Goal: Information Seeking & Learning: Learn about a topic

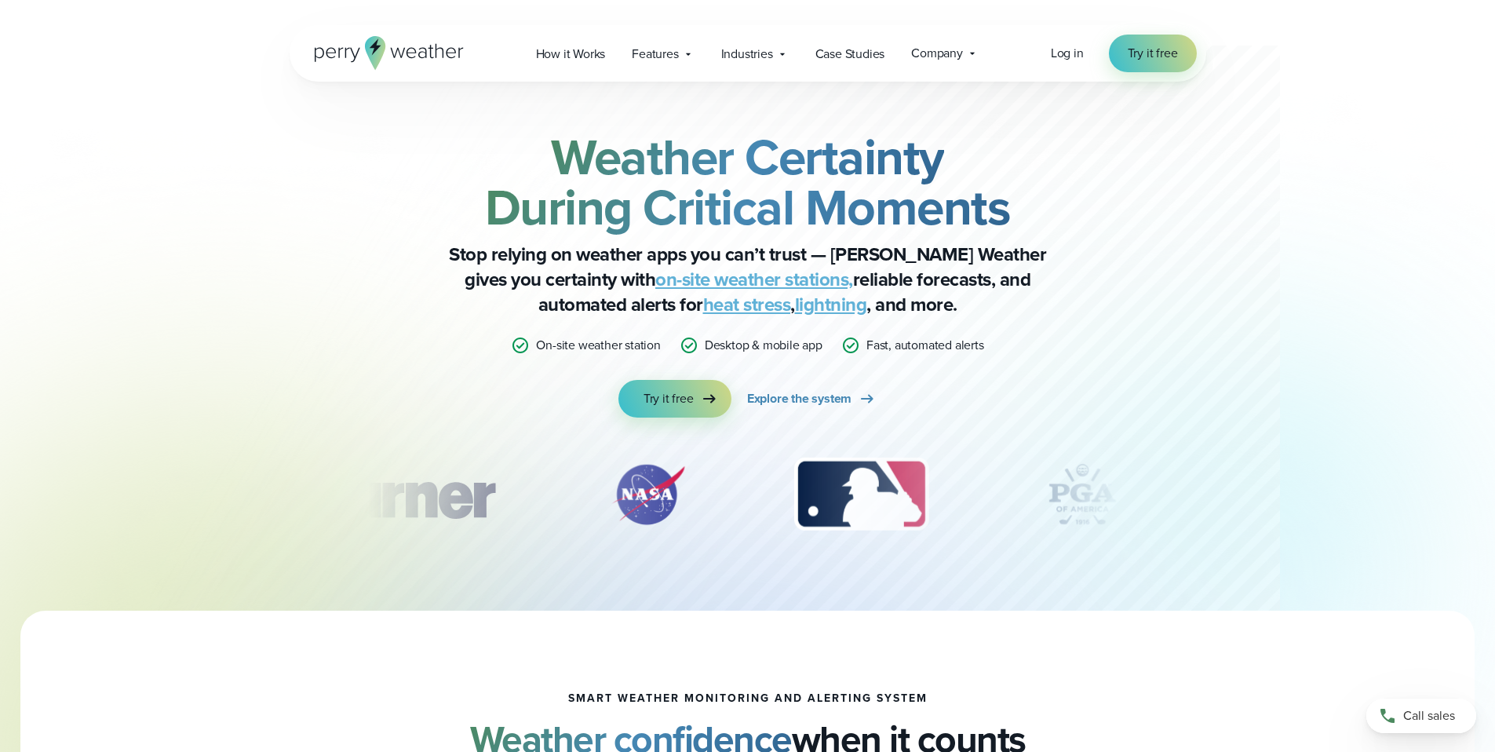
click at [849, 49] on span "Case Studies" at bounding box center [851, 54] width 70 height 19
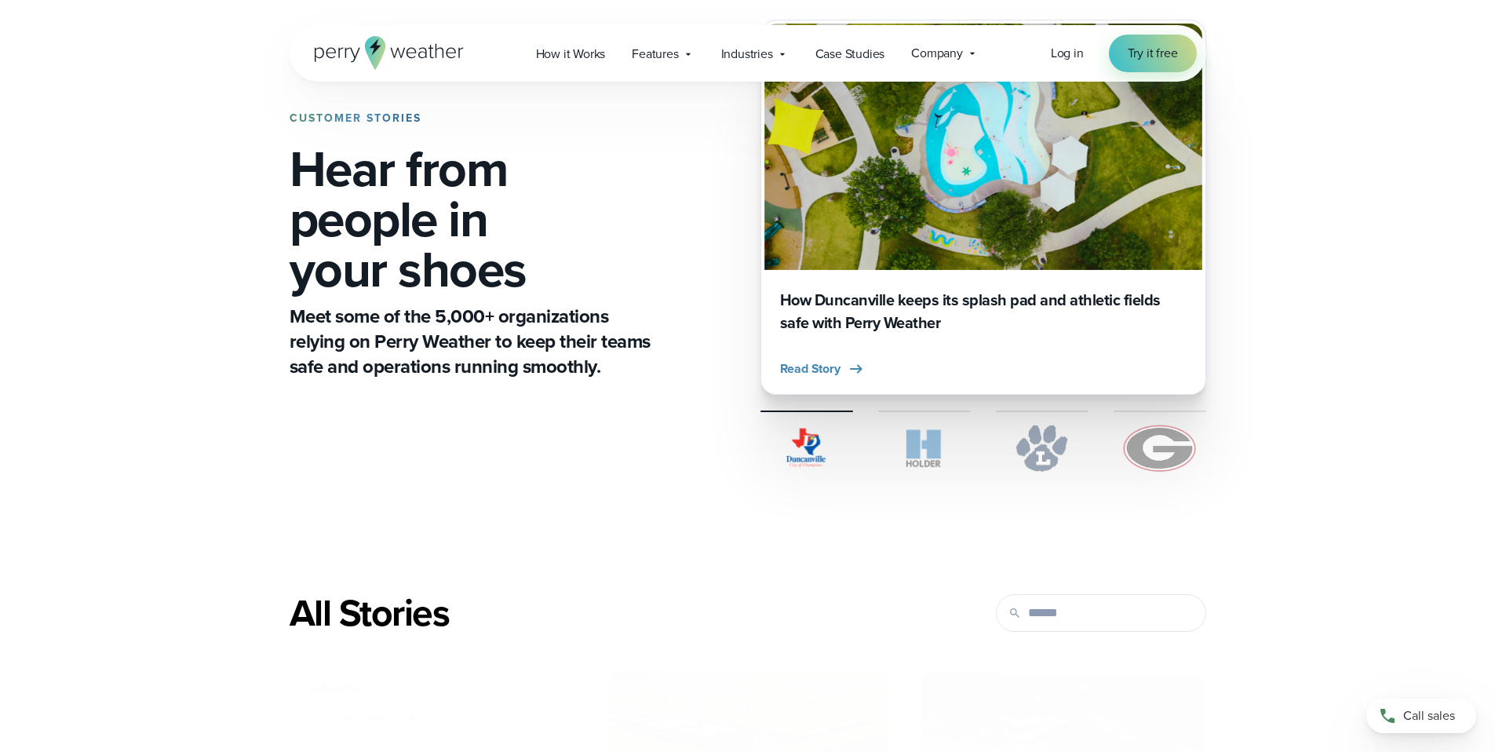
scroll to position [318, 0]
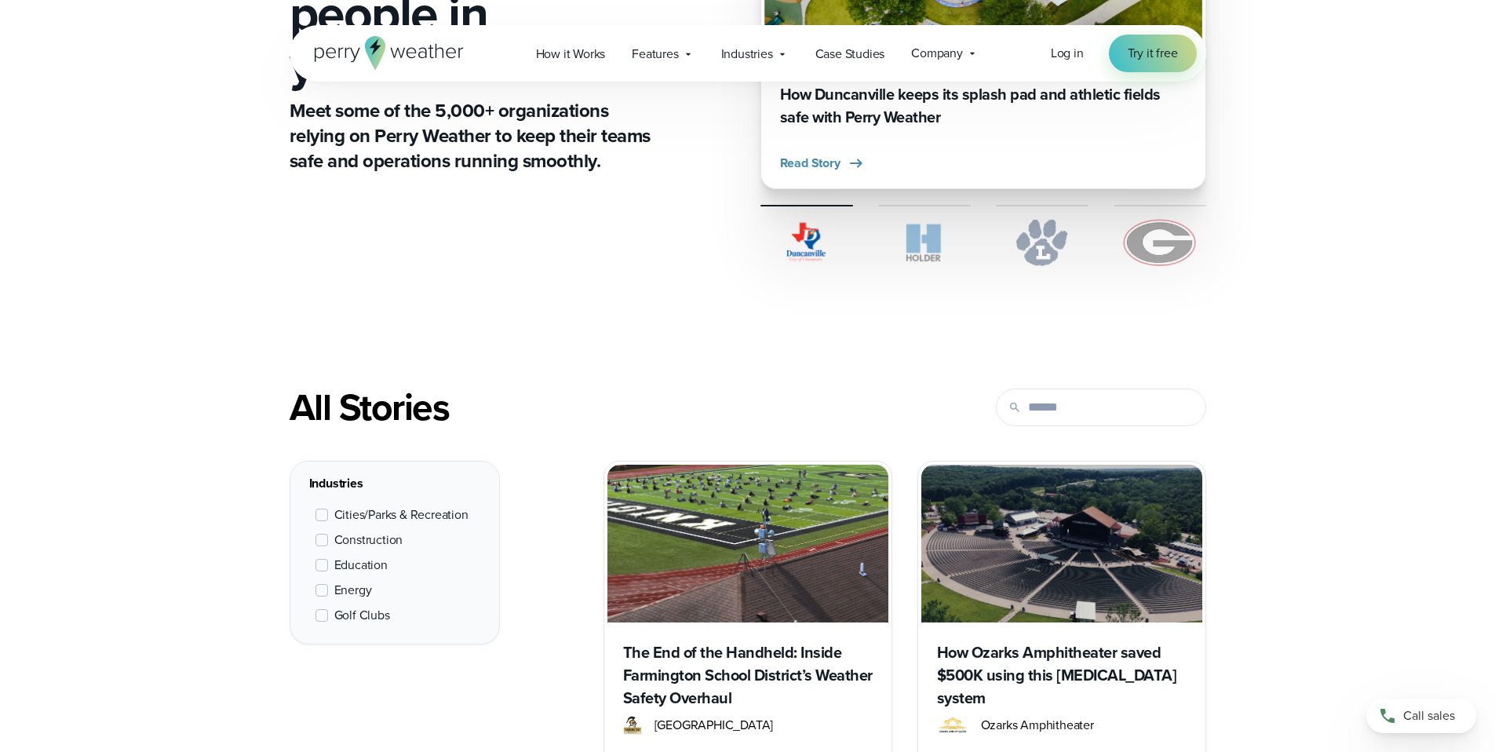
click at [391, 514] on span "Cities/Parks & Recreation" at bounding box center [401, 515] width 134 height 19
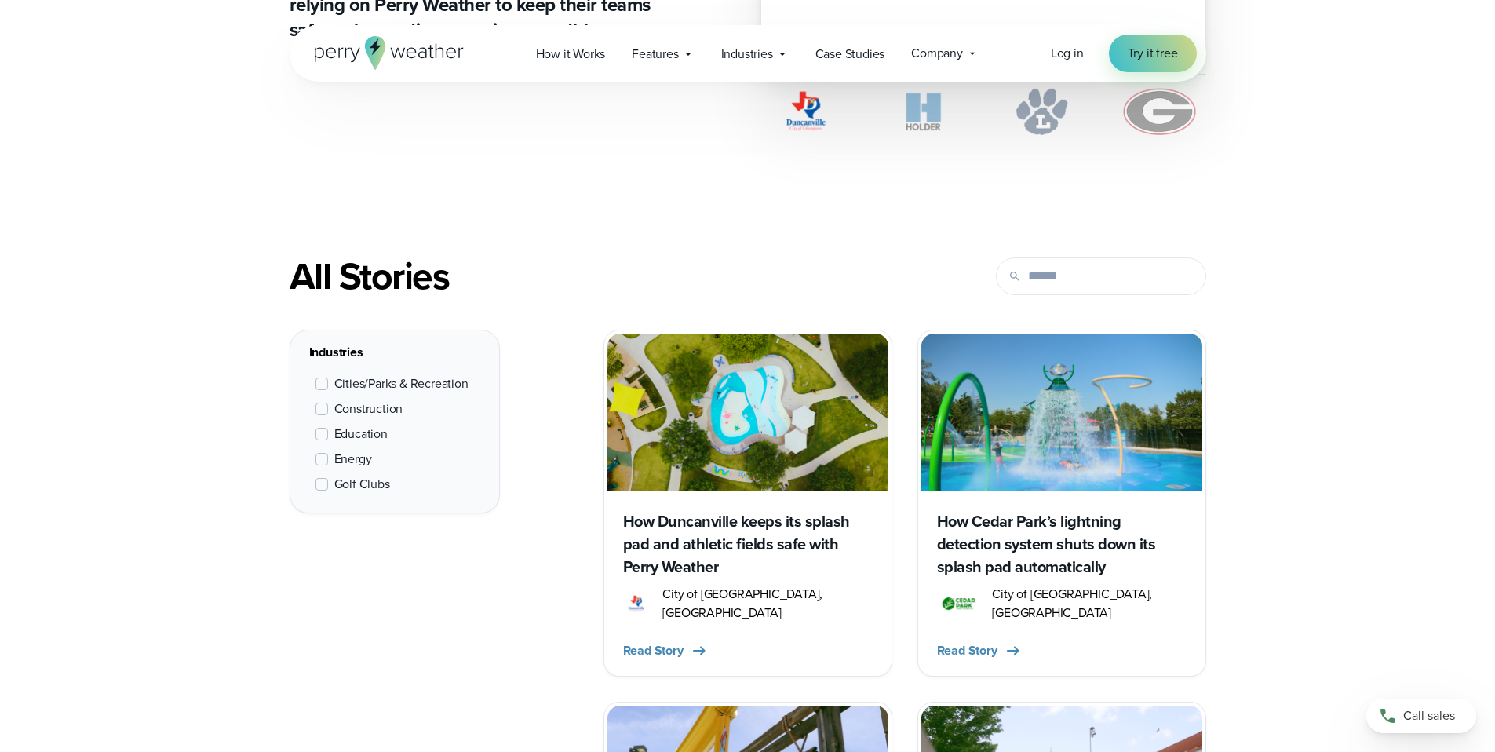
scroll to position [61, 0]
